Goal: Transaction & Acquisition: Purchase product/service

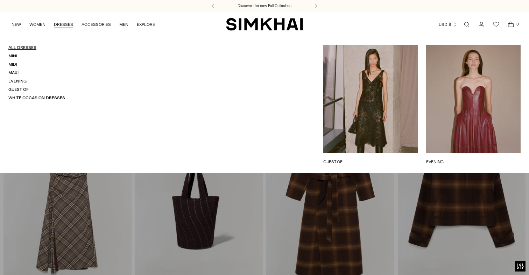
click at [28, 47] on link "All Dresses" at bounding box center [22, 47] width 28 height 5
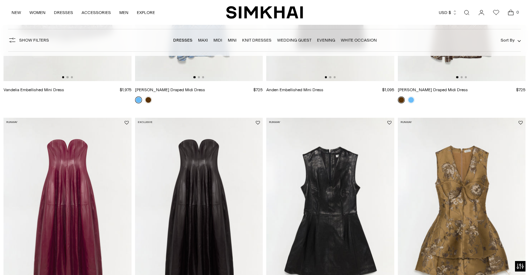
scroll to position [266, 0]
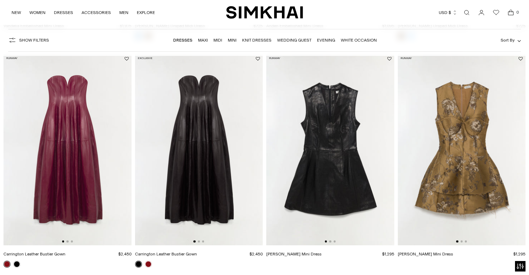
scroll to position [276, 0]
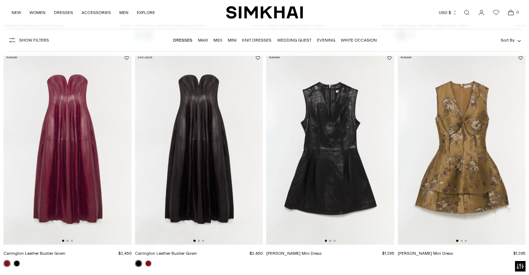
click at [203, 135] on img at bounding box center [199, 149] width 128 height 192
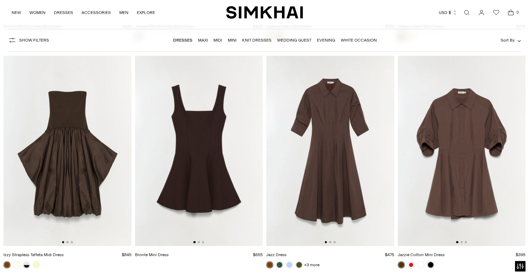
scroll to position [2109, 0]
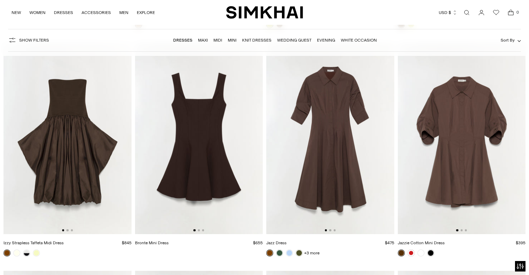
click at [63, 145] on img at bounding box center [67, 139] width 128 height 192
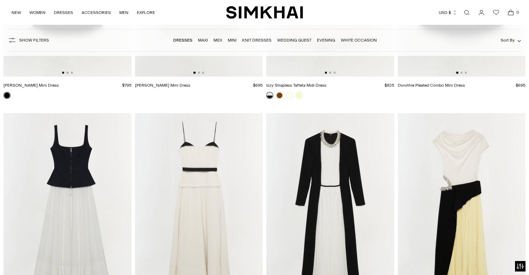
scroll to position [3221, 0]
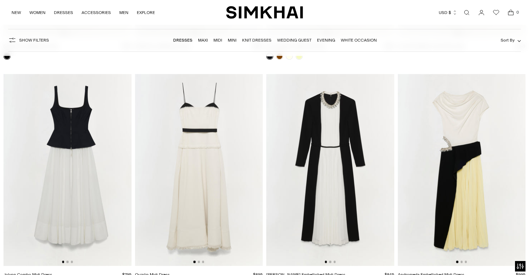
click at [325, 127] on img at bounding box center [330, 170] width 128 height 192
click at [446, 190] on img at bounding box center [462, 170] width 128 height 192
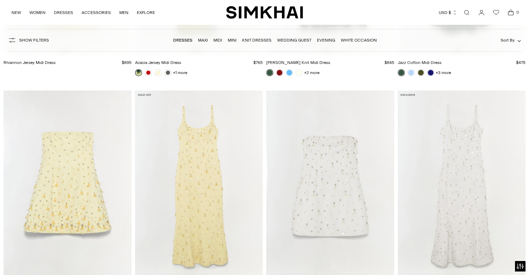
scroll to position [3931, 0]
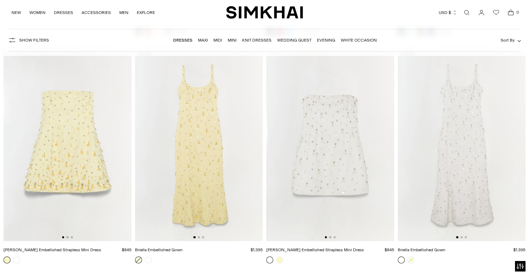
click at [454, 141] on img at bounding box center [462, 146] width 128 height 192
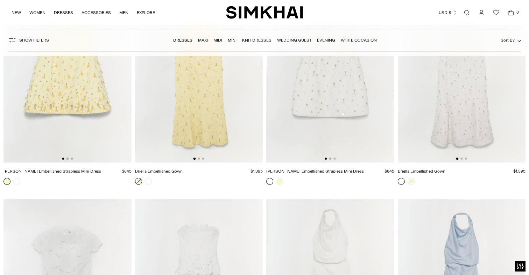
scroll to position [4126, 0]
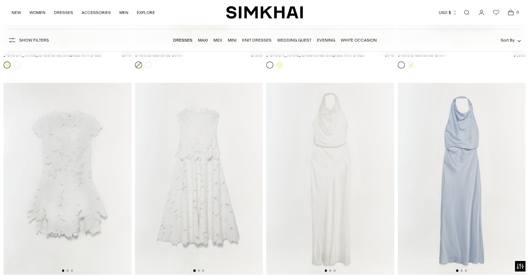
click at [63, 164] on img at bounding box center [67, 179] width 128 height 192
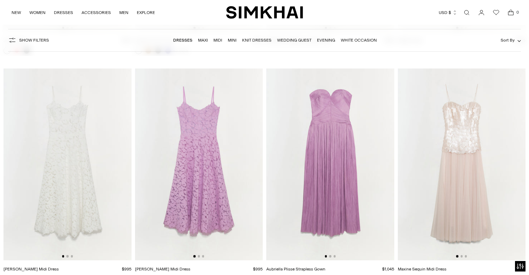
scroll to position [5969, 0]
click at [454, 182] on img at bounding box center [462, 165] width 128 height 192
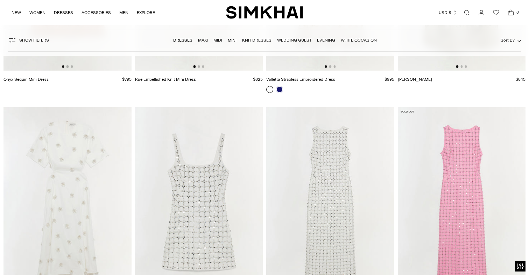
scroll to position [6432, 0]
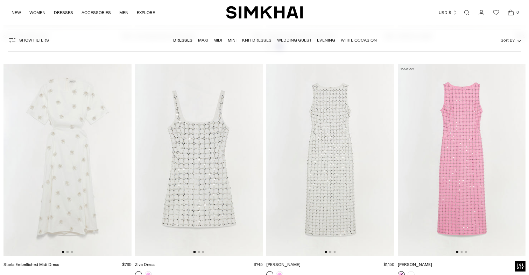
click at [70, 137] on img at bounding box center [67, 160] width 128 height 192
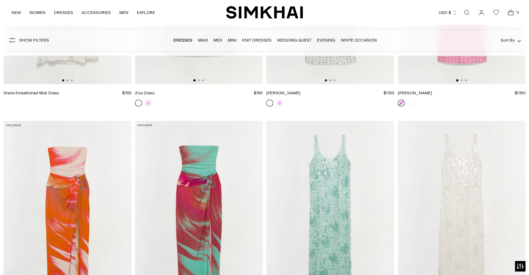
scroll to position [6628, 0]
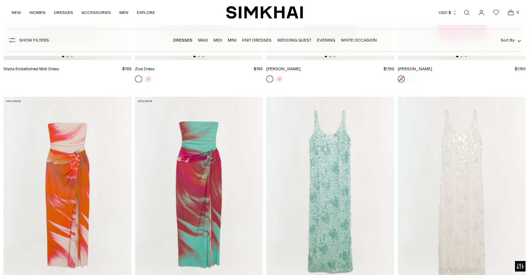
click at [450, 196] on img at bounding box center [462, 193] width 128 height 192
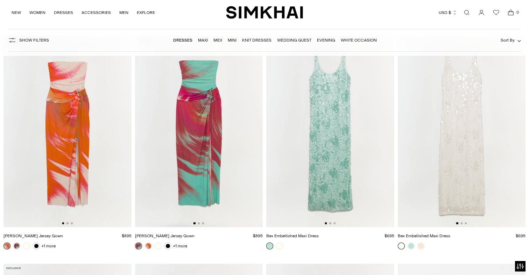
scroll to position [6862, 0]
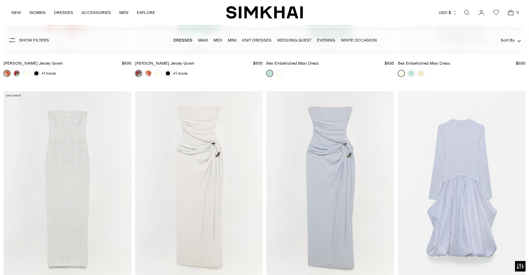
click at [71, 146] on img at bounding box center [67, 187] width 128 height 192
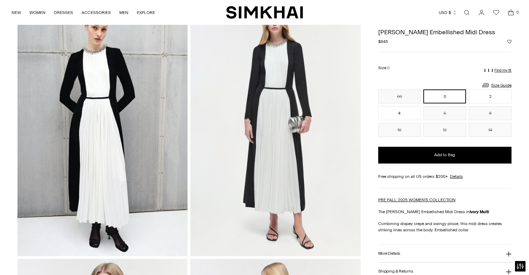
scroll to position [35, 0]
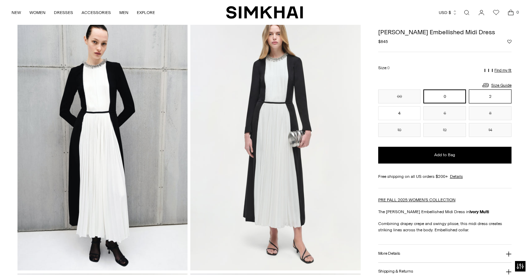
click at [484, 96] on button "2" at bounding box center [490, 97] width 43 height 14
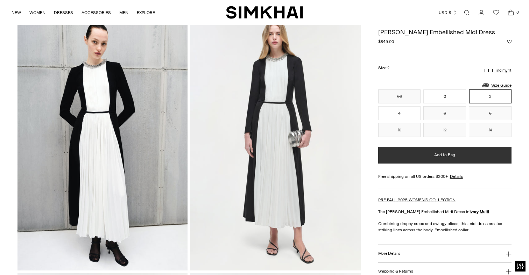
click at [458, 154] on button "Add to Bag" at bounding box center [444, 155] width 133 height 17
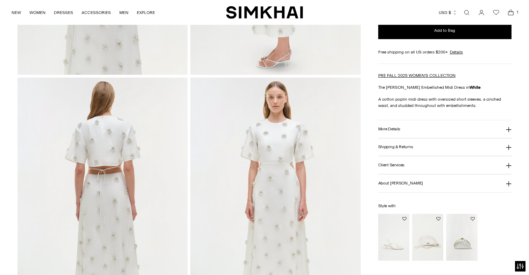
scroll to position [522, 0]
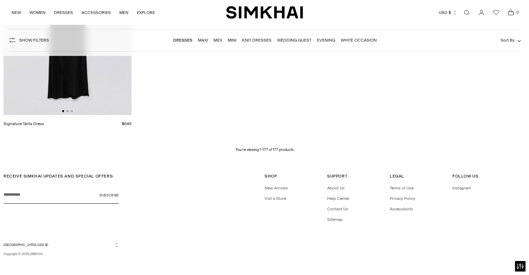
scroll to position [10228, 0]
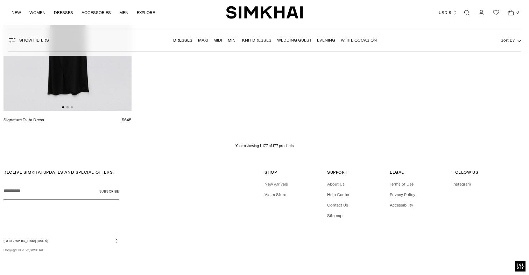
click at [514, 10] on icon "Open cart modal" at bounding box center [511, 12] width 10 height 7
